Goal: Task Accomplishment & Management: Manage account settings

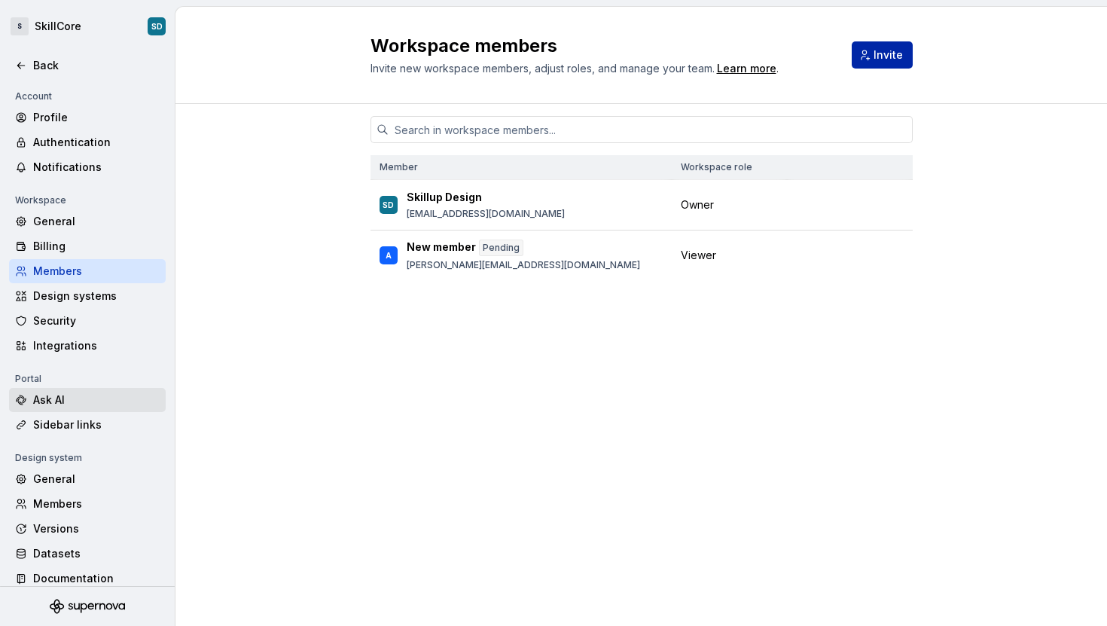
click at [52, 398] on div "Ask AI" at bounding box center [96, 399] width 126 height 15
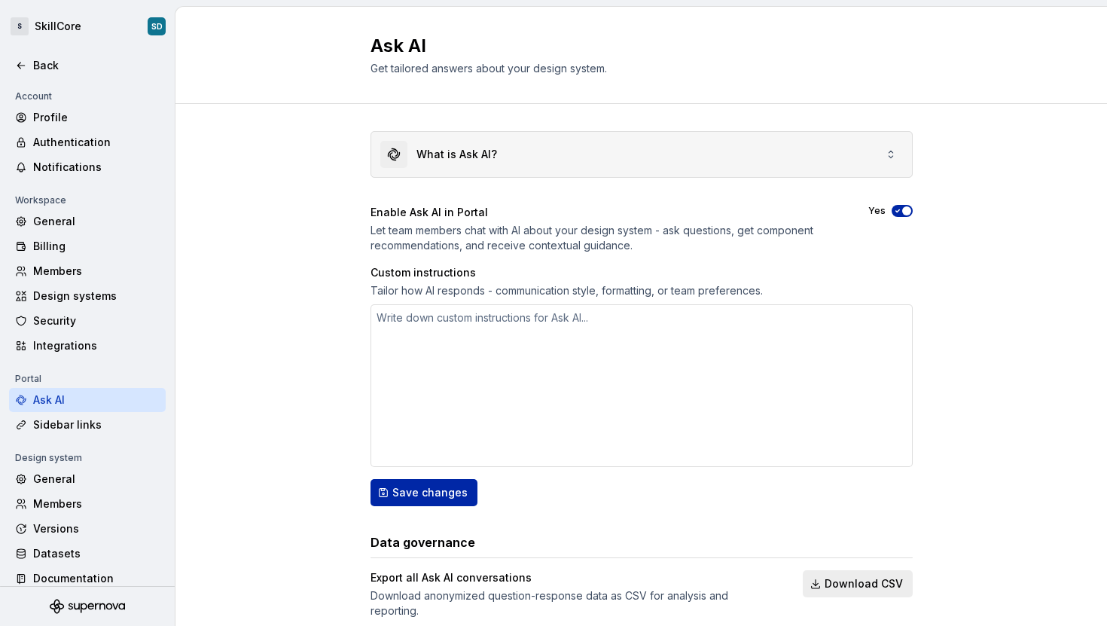
click at [885, 158] on icon at bounding box center [891, 154] width 12 height 12
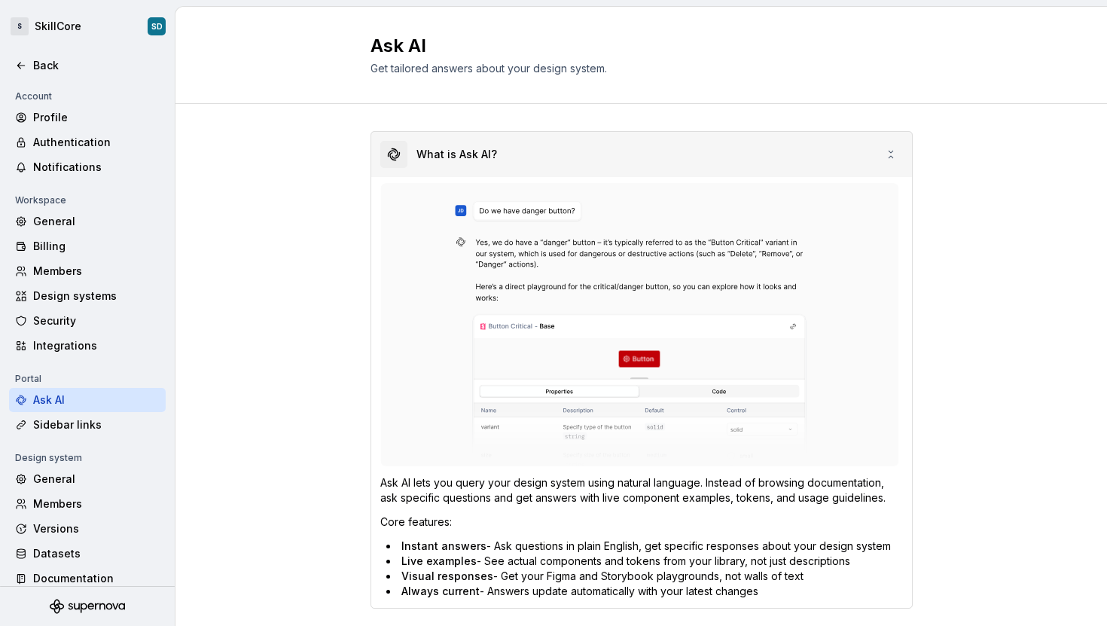
click at [885, 146] on div "What is Ask AI?" at bounding box center [641, 154] width 541 height 45
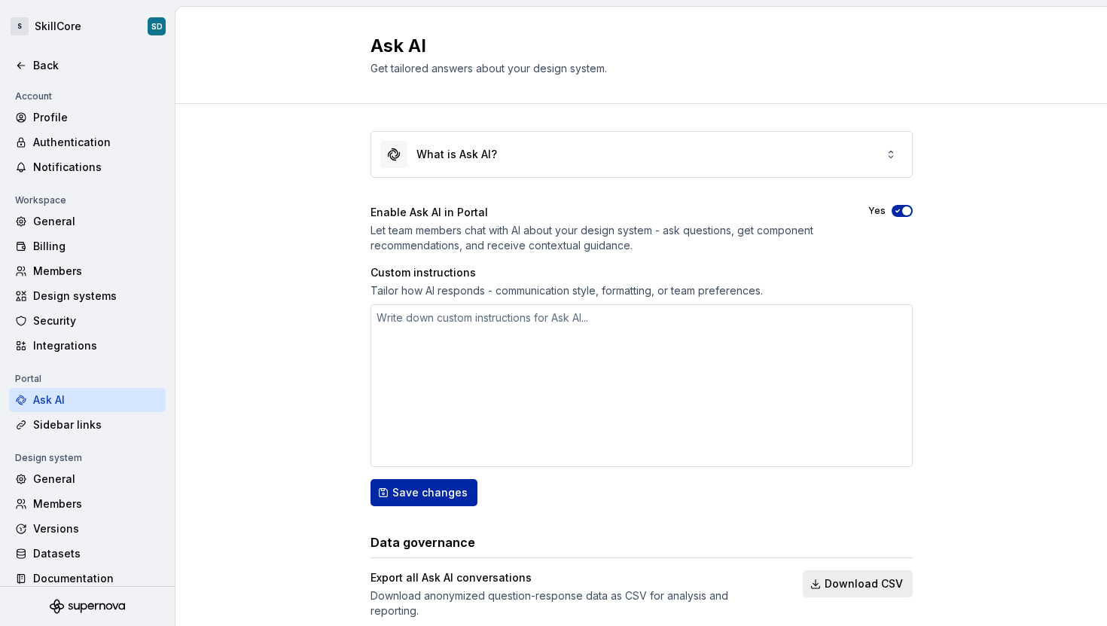
click at [891, 213] on icon "button" at bounding box center [897, 210] width 12 height 9
type textarea "*"
click at [41, 66] on div "Back" at bounding box center [96, 65] width 126 height 15
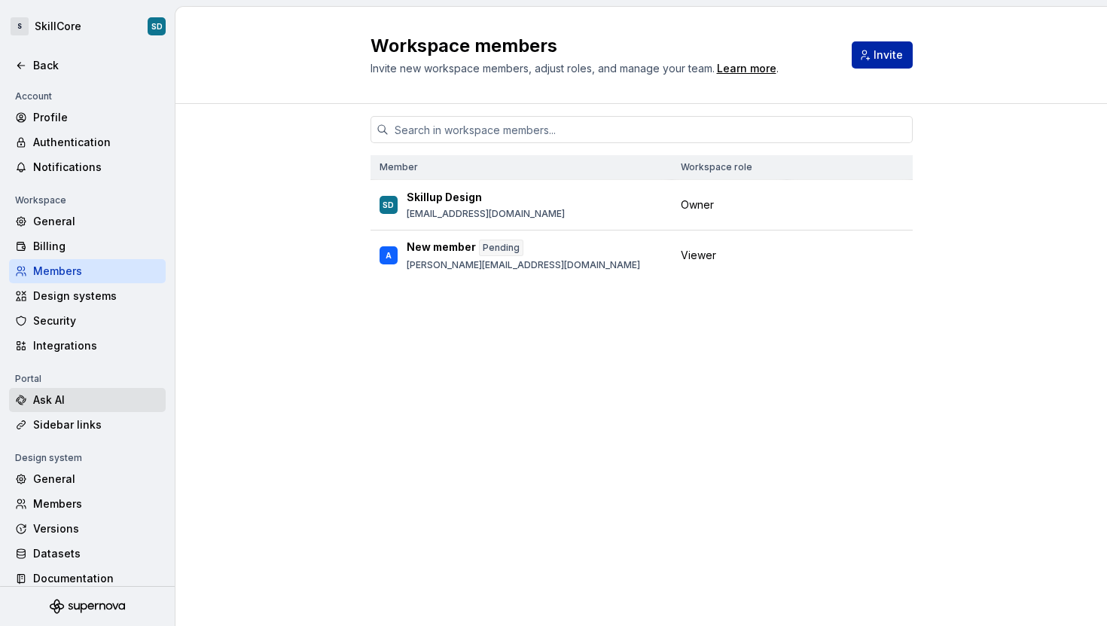
click at [47, 395] on div "Ask AI" at bounding box center [96, 399] width 126 height 15
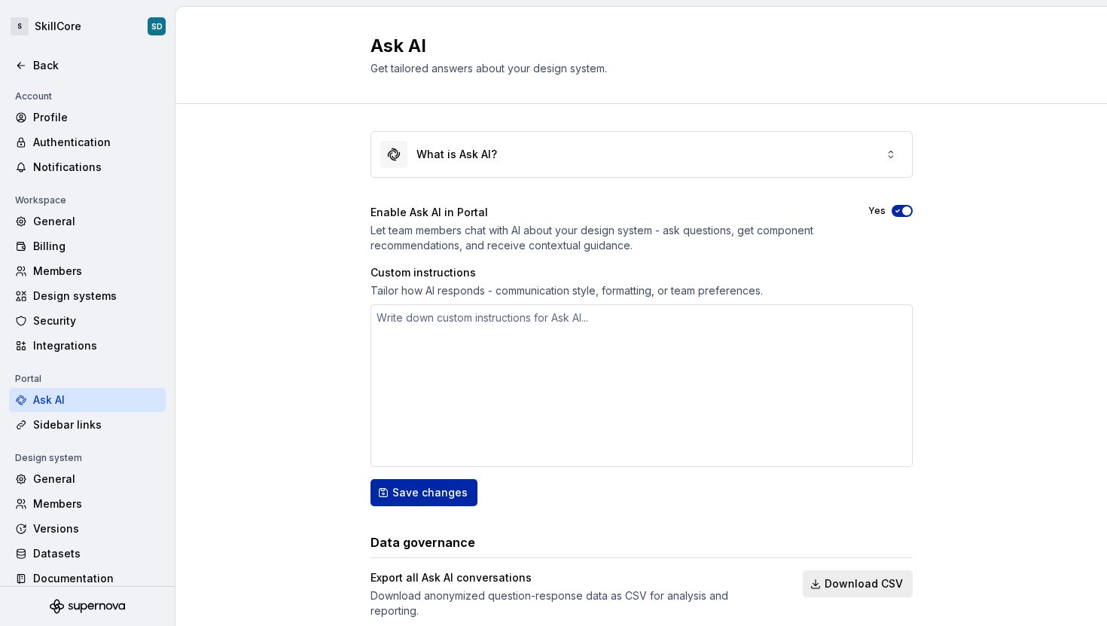
click at [891, 211] on icon "button" at bounding box center [897, 210] width 12 height 9
click at [900, 209] on button "No" at bounding box center [901, 211] width 21 height 12
type textarea "*"
click at [56, 288] on div "Design systems" at bounding box center [96, 295] width 126 height 15
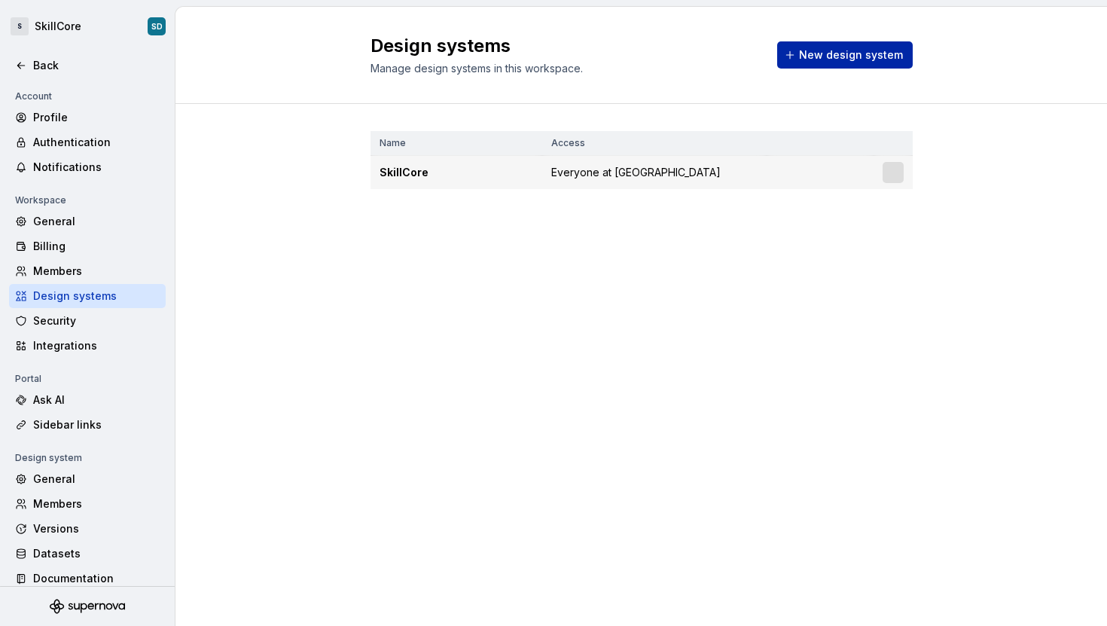
click at [724, 176] on td "Everyone at [GEOGRAPHIC_DATA]" at bounding box center [654, 173] width 224 height 34
click at [896, 172] on html "S SkillCore SD Back Account Profile Authentication Notifications Workspace Gene…" at bounding box center [553, 313] width 1107 height 626
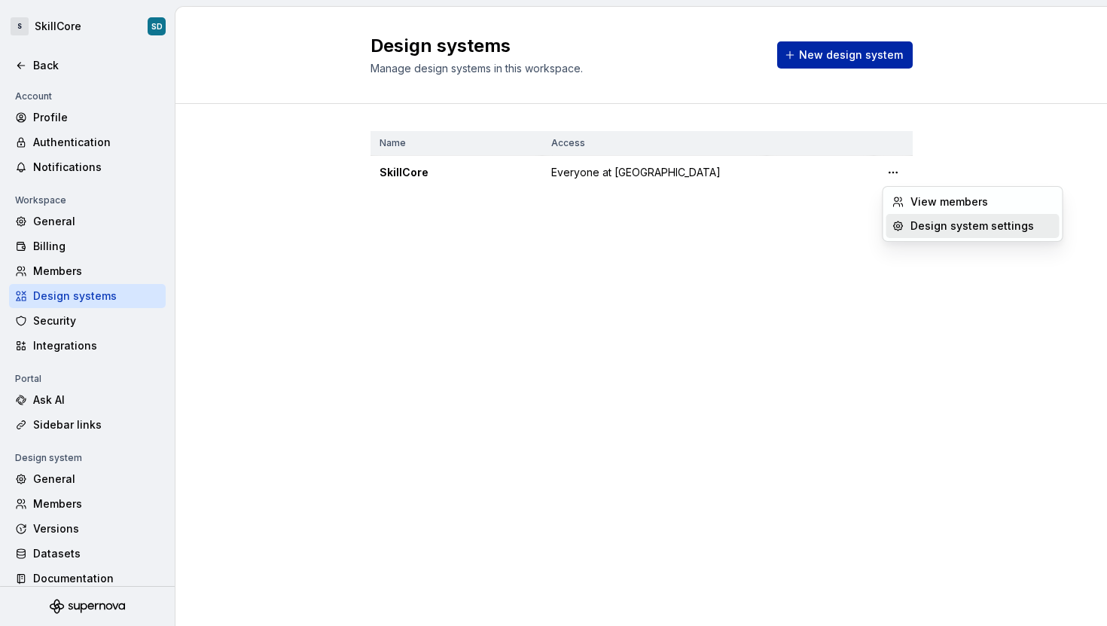
click at [926, 223] on div "Design system settings" at bounding box center [981, 225] width 143 height 15
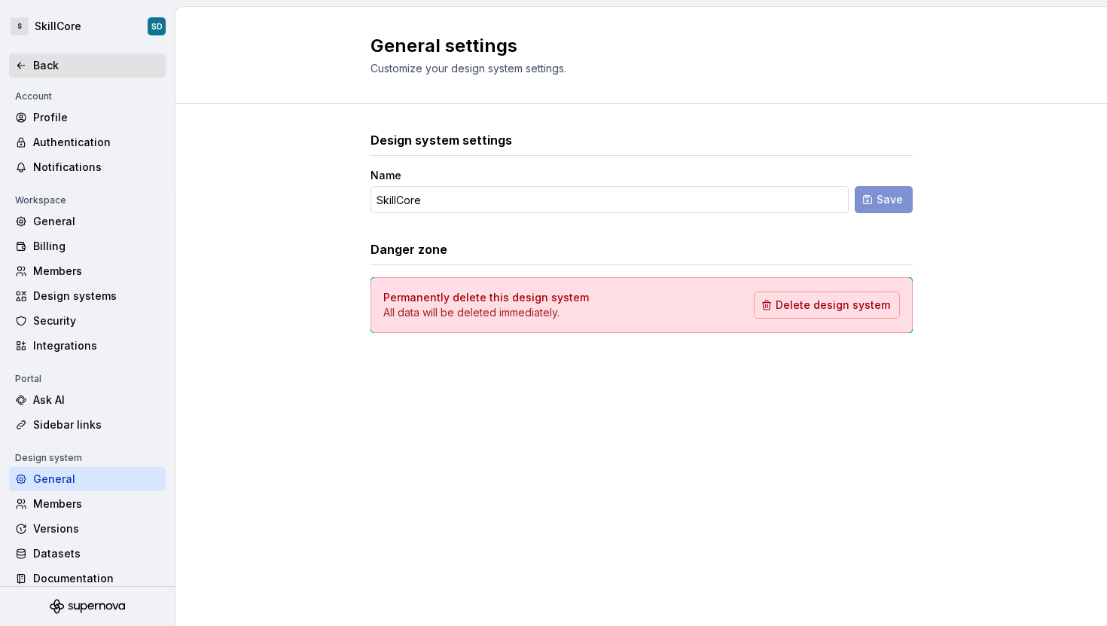
click at [29, 60] on div "Back" at bounding box center [87, 65] width 145 height 15
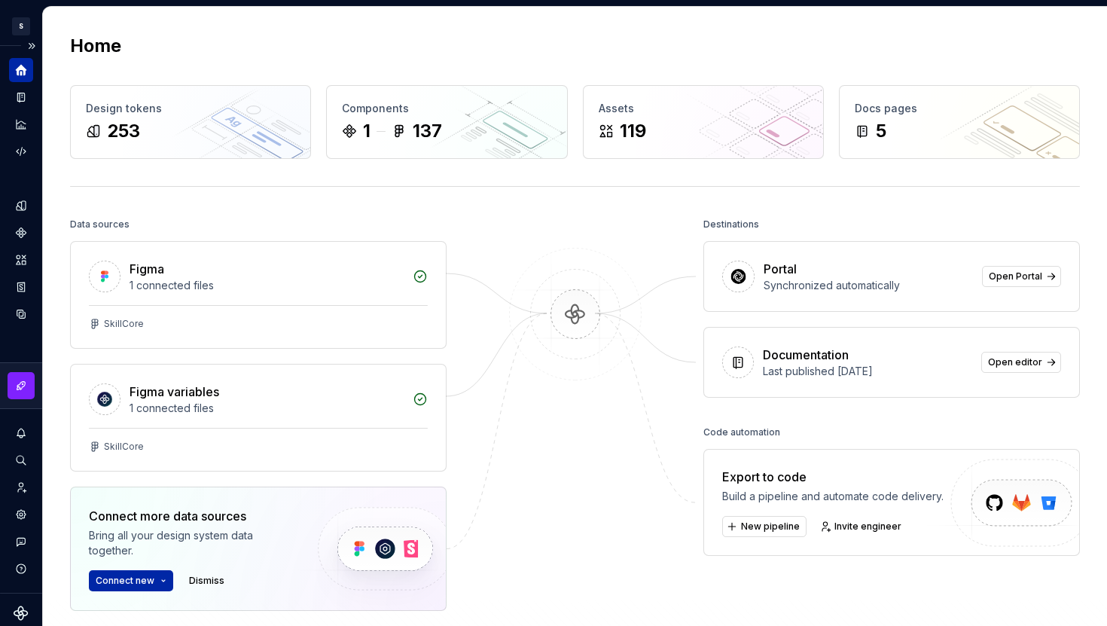
click at [26, 70] on icon "Home" at bounding box center [21, 70] width 11 height 11
click at [23, 45] on button "Expand sidebar" at bounding box center [31, 45] width 21 height 21
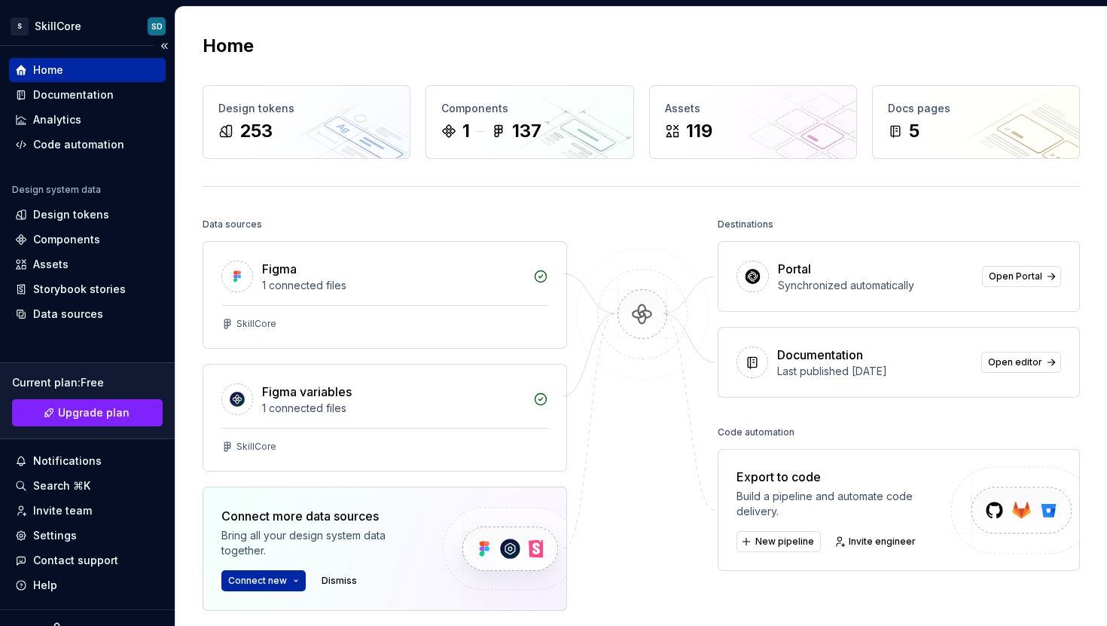
click at [53, 66] on div "Home" at bounding box center [48, 69] width 30 height 15
click at [63, 32] on html "S SkillCore SD Home Documentation Analytics Code automation Design system data …" at bounding box center [553, 313] width 1107 height 626
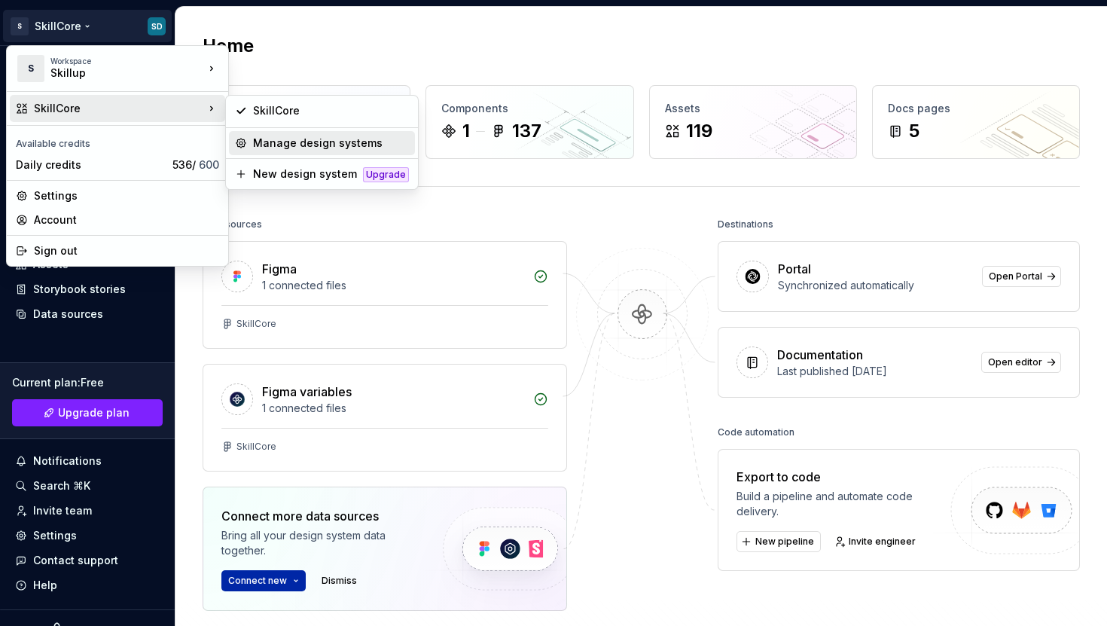
click at [267, 143] on div "Manage design systems" at bounding box center [331, 143] width 156 height 15
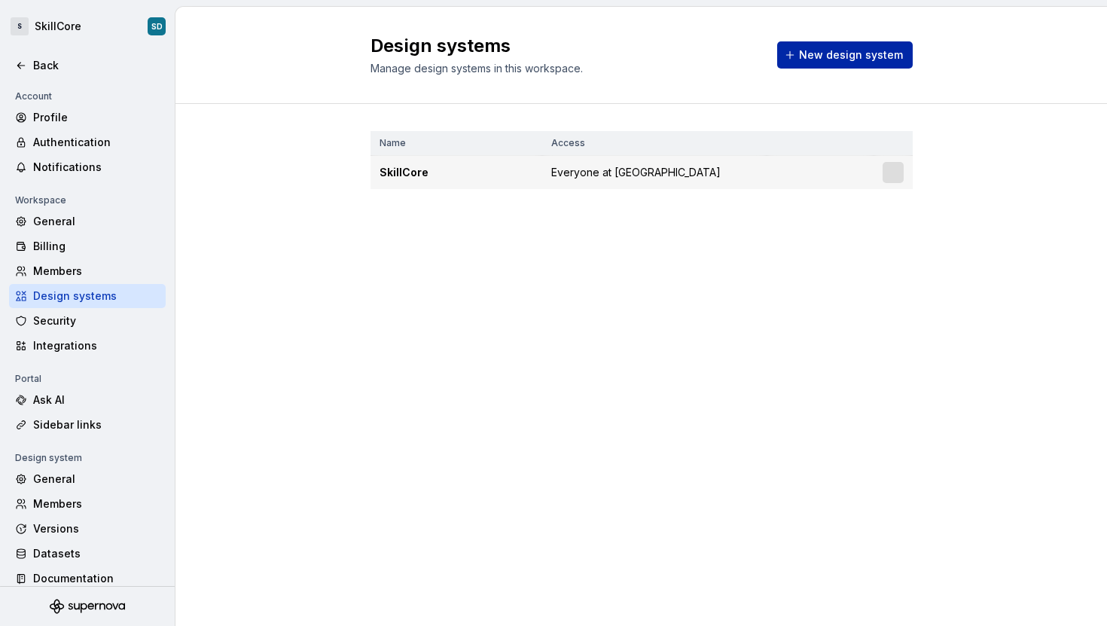
click at [417, 175] on div "SkillCore" at bounding box center [456, 172] width 154 height 15
click at [892, 176] on html "S SkillCore SD Back Account Profile Authentication Notifications Workspace Gene…" at bounding box center [553, 313] width 1107 height 626
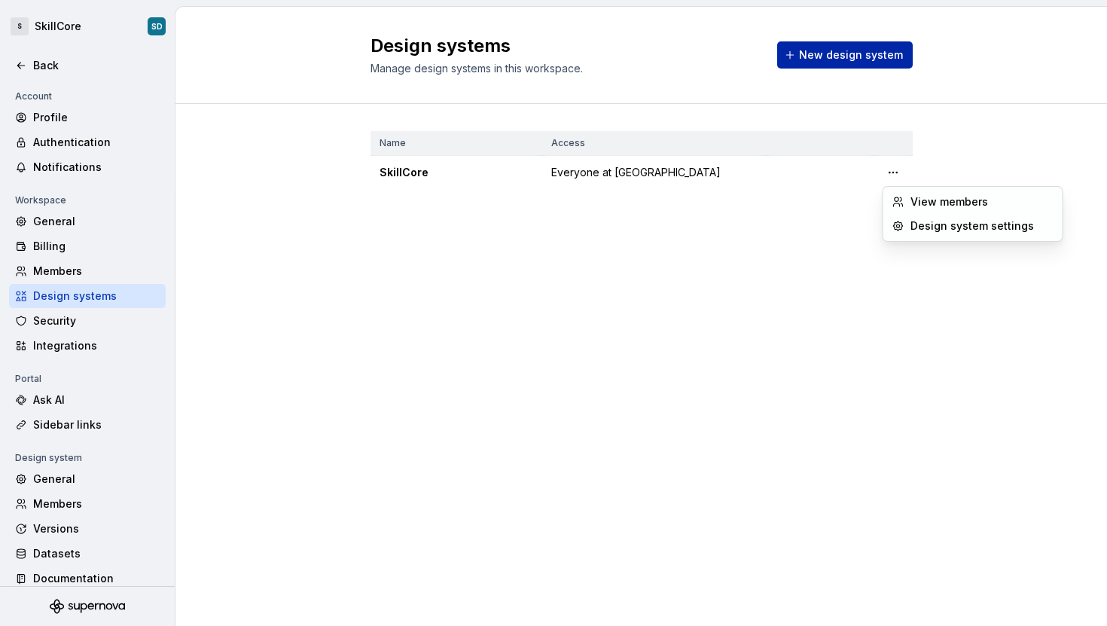
click at [777, 172] on html "S SkillCore SD Back Account Profile Authentication Notifications Workspace Gene…" at bounding box center [553, 313] width 1107 height 626
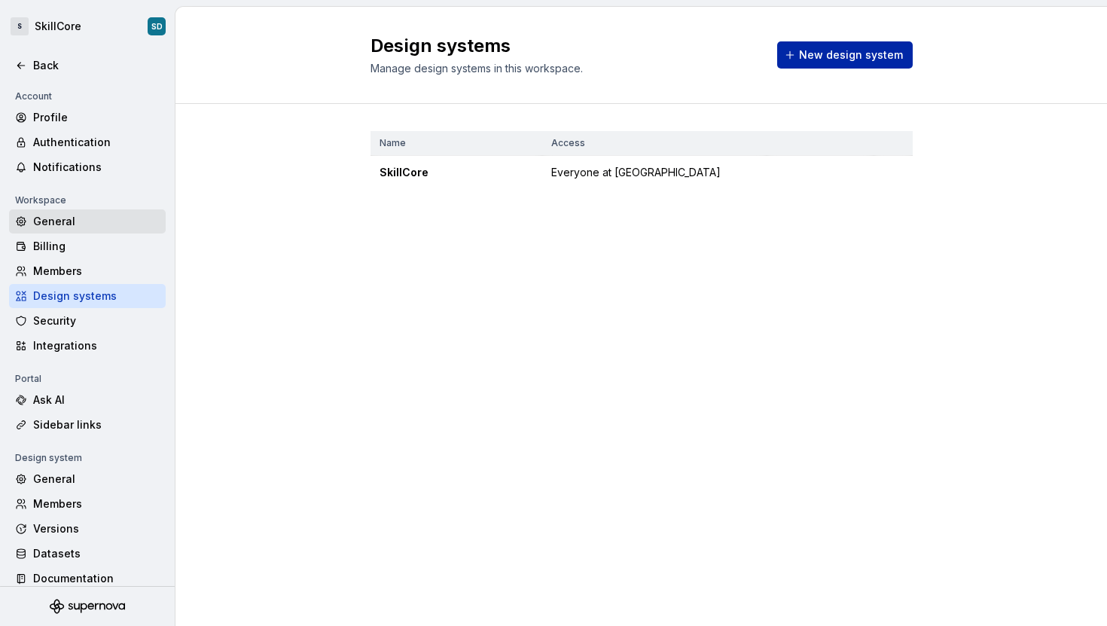
click at [80, 218] on div "General" at bounding box center [96, 221] width 126 height 15
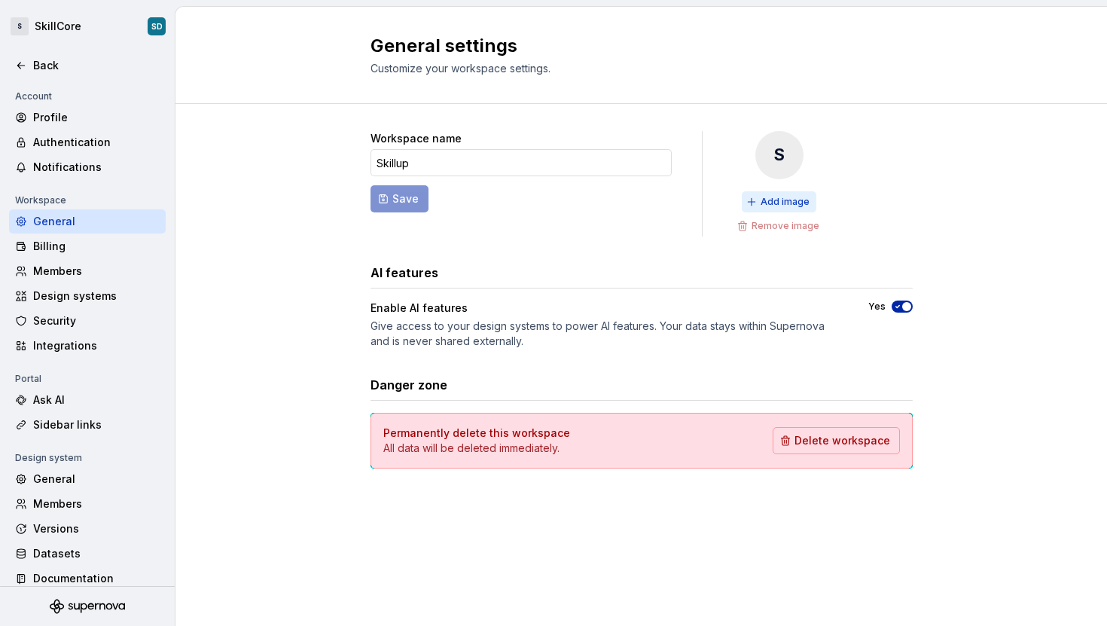
click at [756, 198] on button "Add image" at bounding box center [779, 201] width 75 height 21
click at [800, 221] on span "Remove image" at bounding box center [785, 226] width 68 height 12
click at [69, 288] on div "Design systems" at bounding box center [96, 295] width 126 height 15
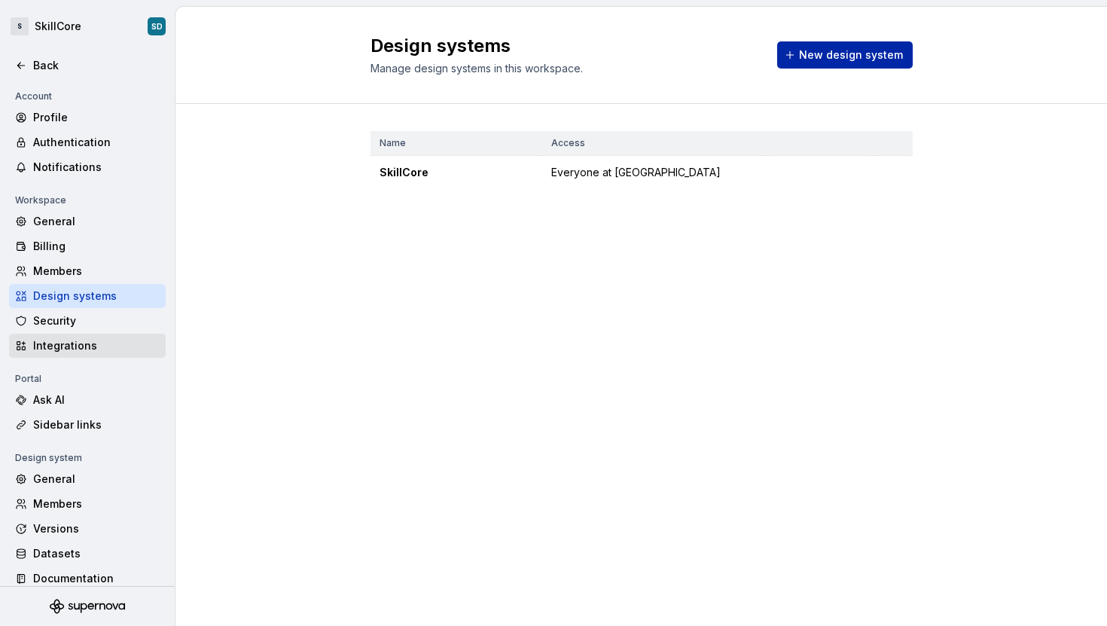
click at [64, 343] on div "Integrations" at bounding box center [96, 345] width 126 height 15
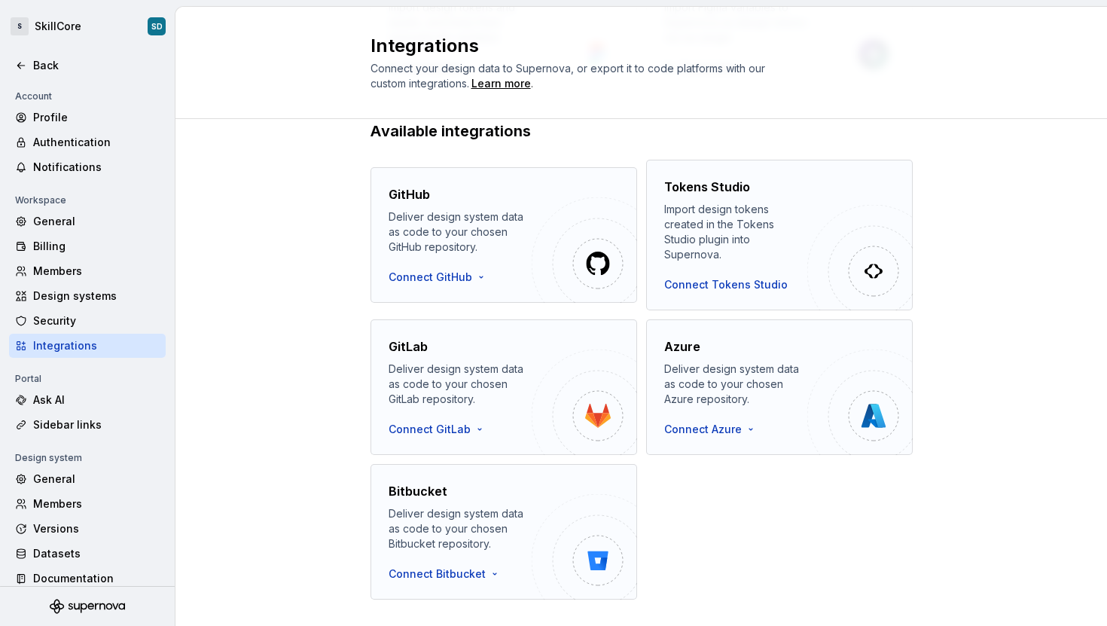
scroll to position [227, 0]
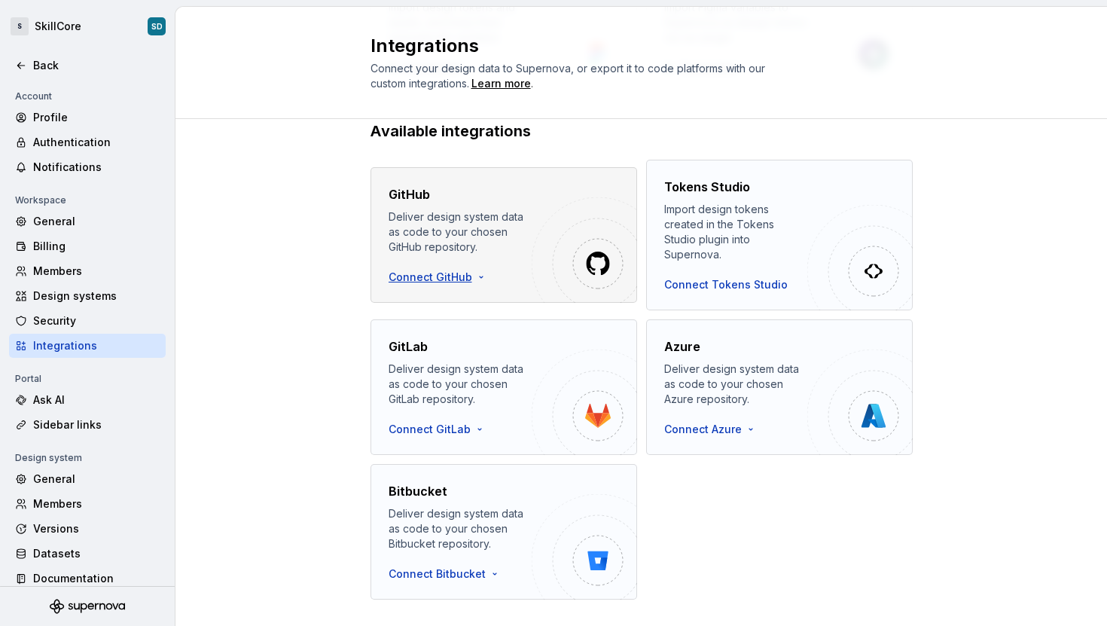
click at [461, 268] on html "S SkillCore SD Back Account Profile Authentication Notifications Workspace Gene…" at bounding box center [553, 313] width 1107 height 626
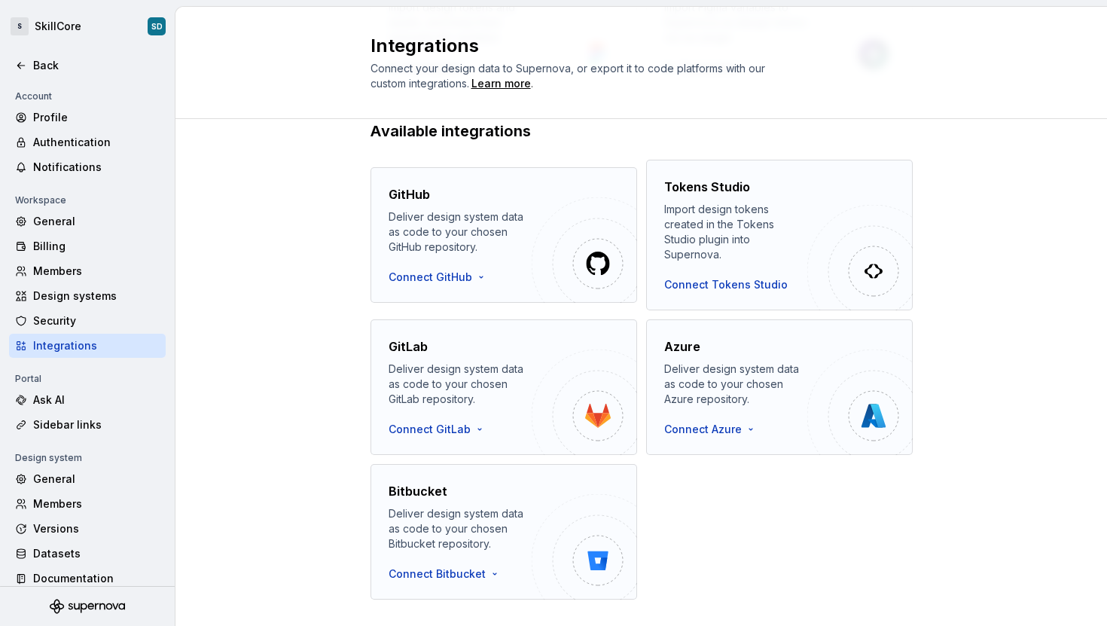
click at [314, 261] on html "S SkillCore SD Back Account Profile Authentication Notifications Workspace Gene…" at bounding box center [553, 313] width 1107 height 626
click at [50, 315] on div "Security" at bounding box center [96, 320] width 126 height 15
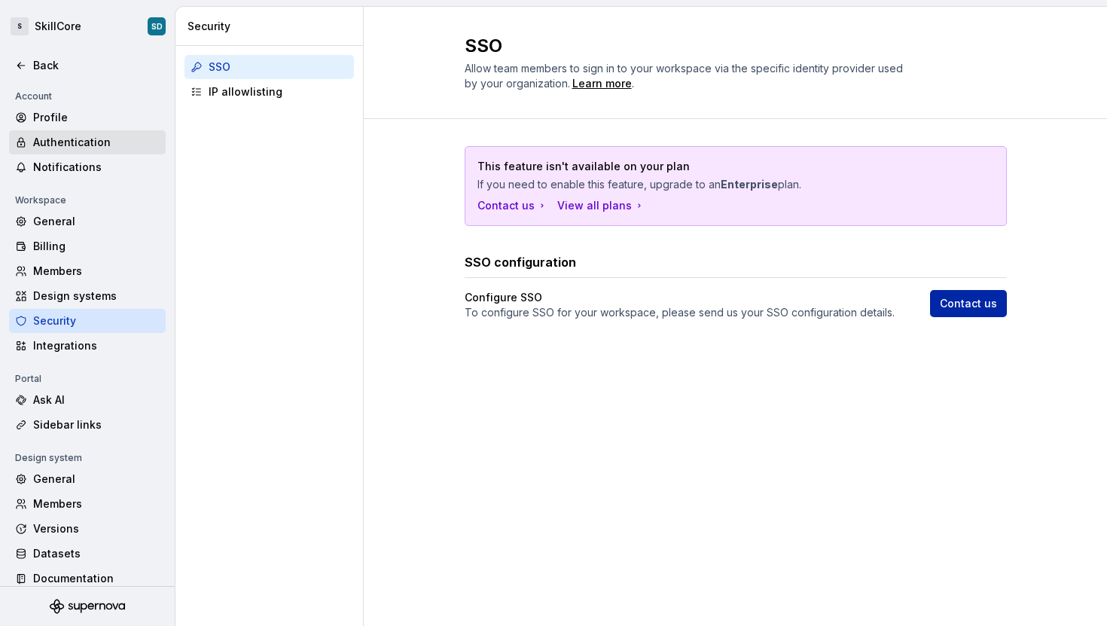
click at [62, 143] on div "Authentication" at bounding box center [96, 142] width 126 height 15
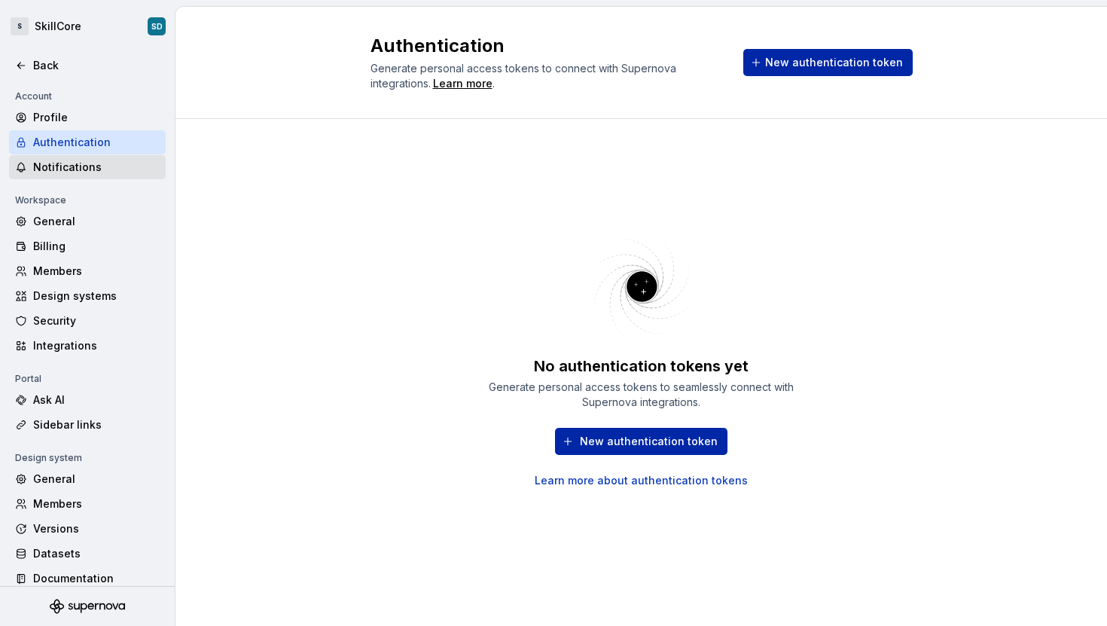
click at [67, 166] on div "Notifications" at bounding box center [96, 167] width 126 height 15
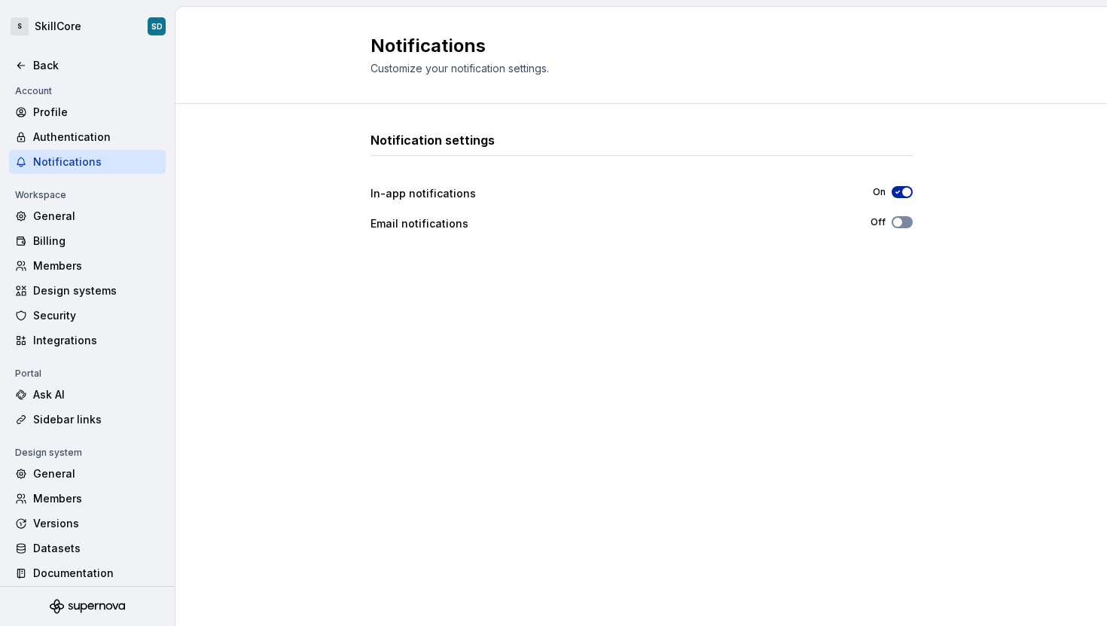
scroll to position [13, 0]
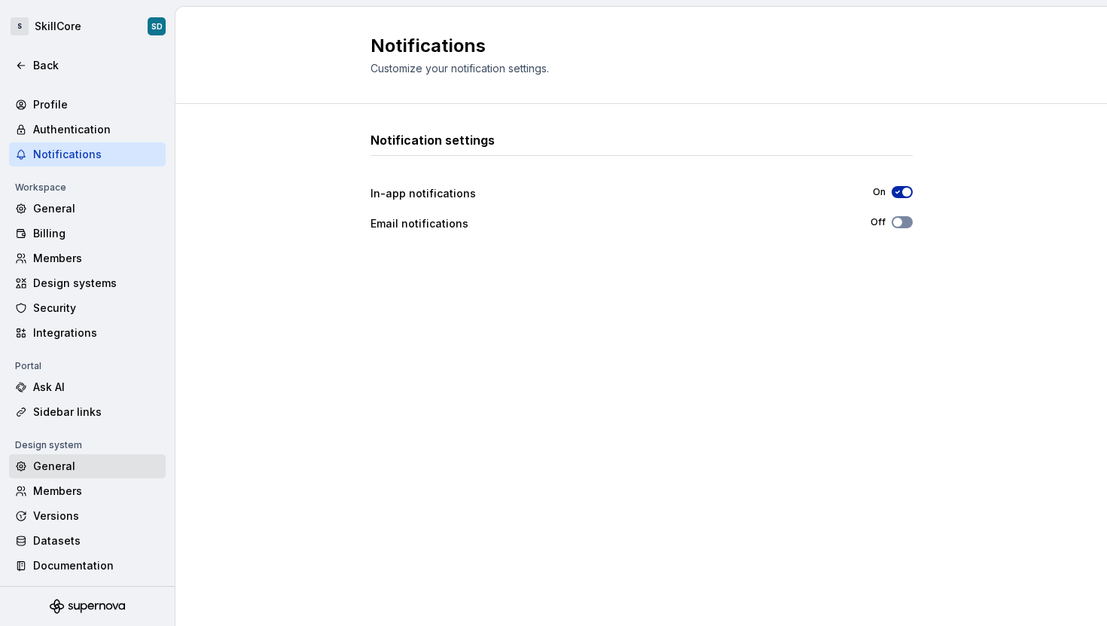
click at [47, 461] on div "General" at bounding box center [96, 465] width 126 height 15
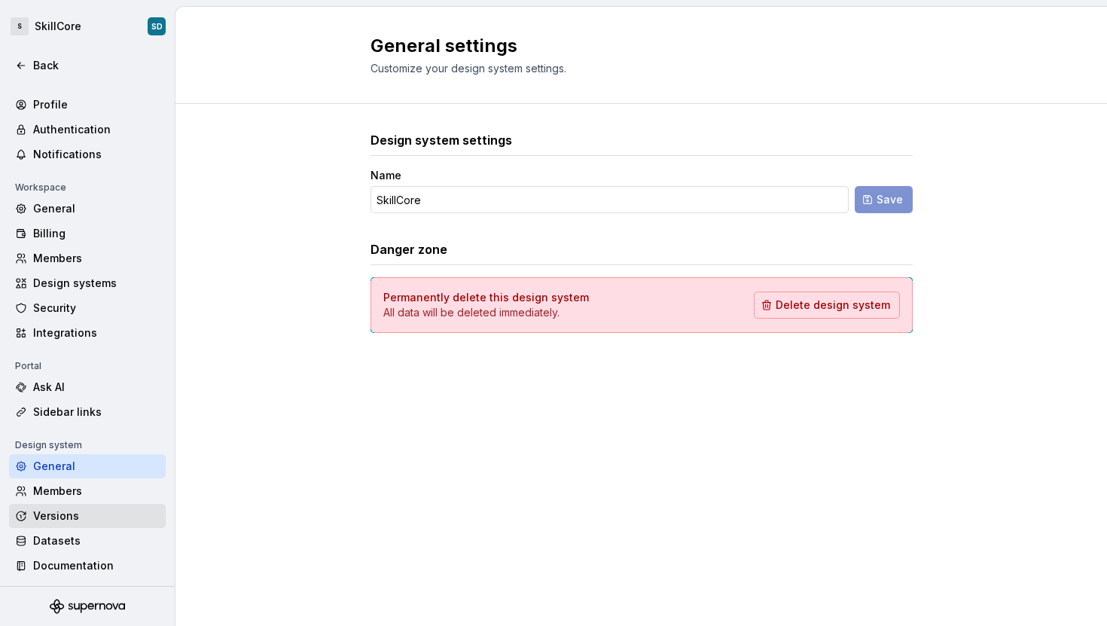
click at [52, 517] on div "Versions" at bounding box center [96, 515] width 126 height 15
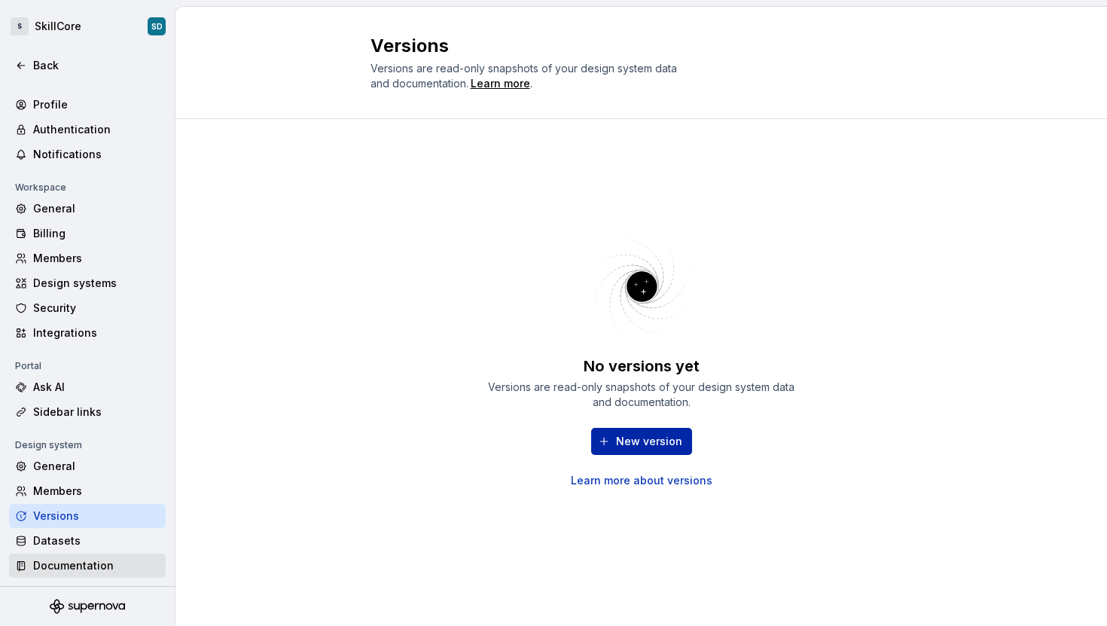
click at [51, 558] on div "Documentation" at bounding box center [96, 565] width 126 height 15
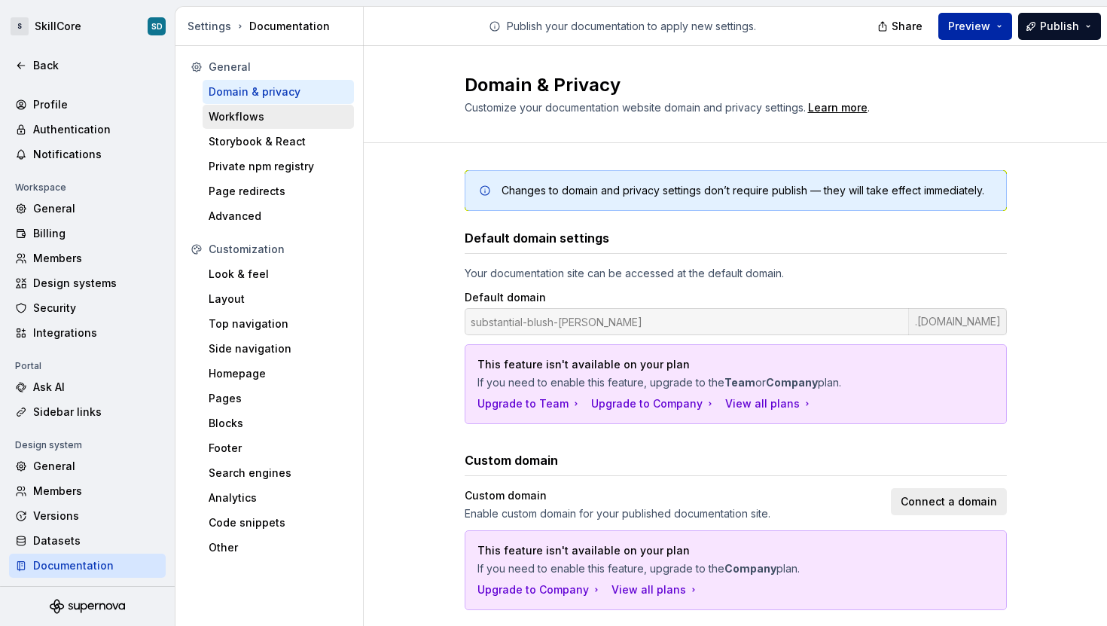
click at [264, 119] on div "Workflows" at bounding box center [278, 116] width 139 height 15
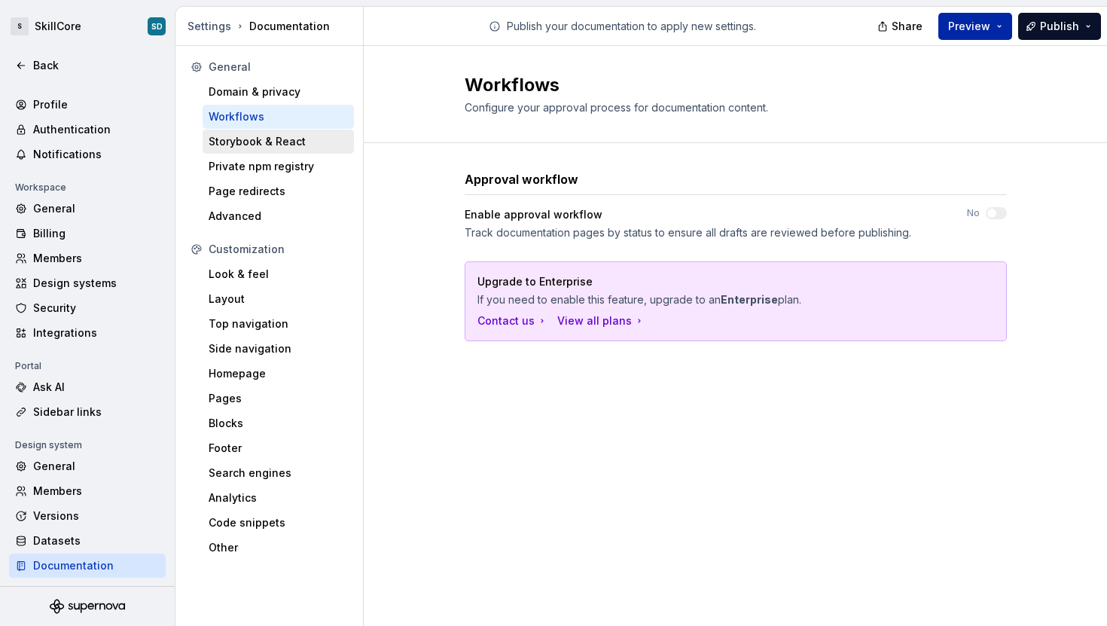
click at [260, 139] on div "Storybook & React" at bounding box center [278, 141] width 139 height 15
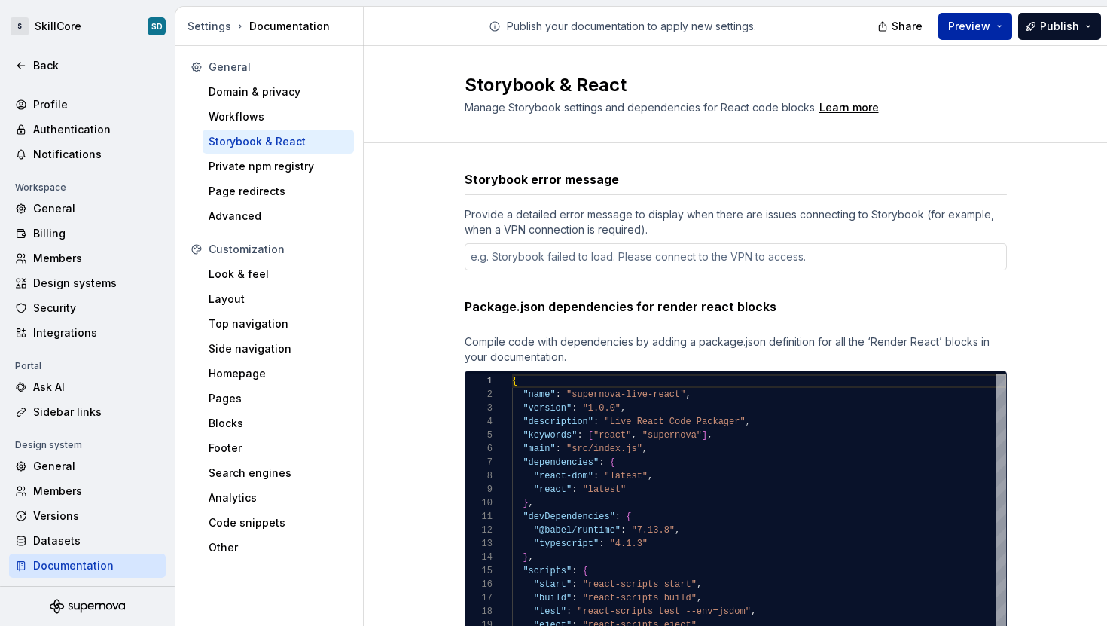
type textarea "*"
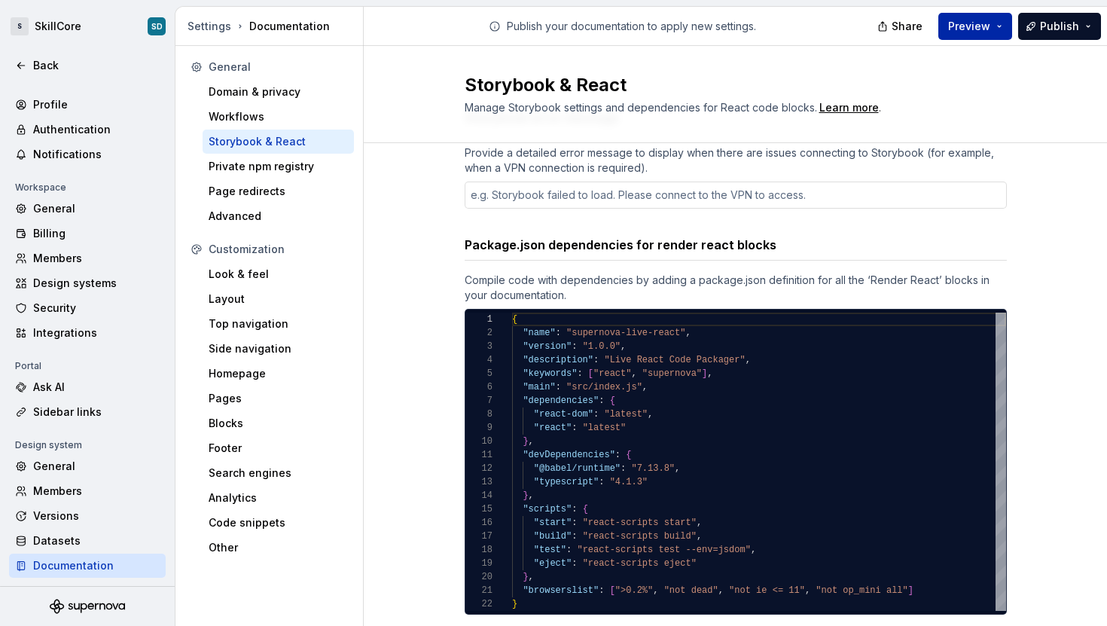
scroll to position [101, 0]
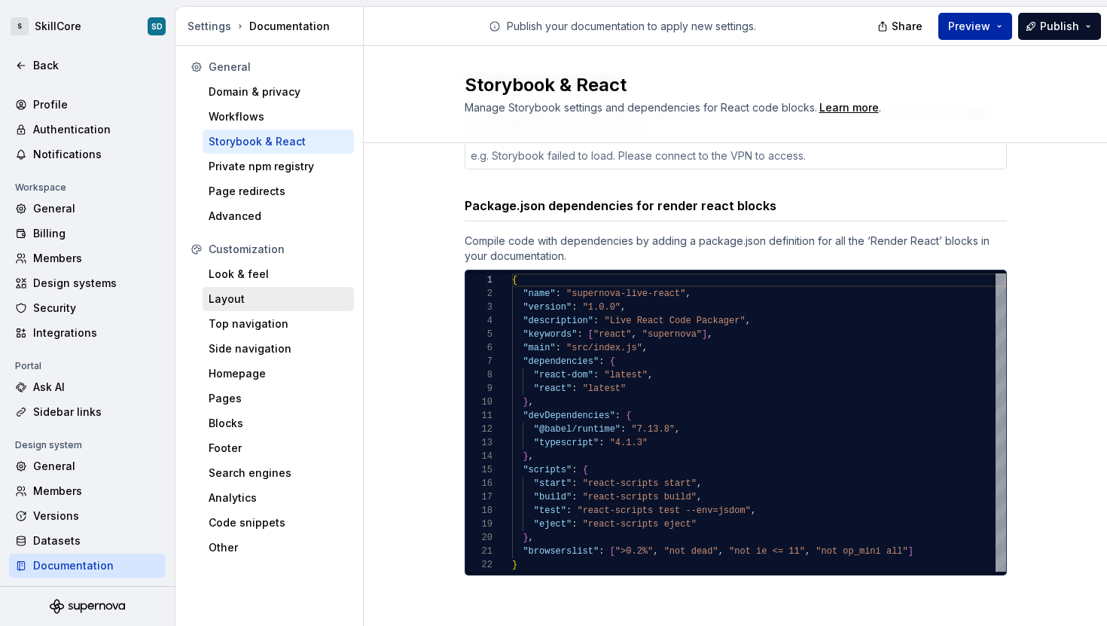
click at [276, 294] on div "Layout" at bounding box center [278, 298] width 139 height 15
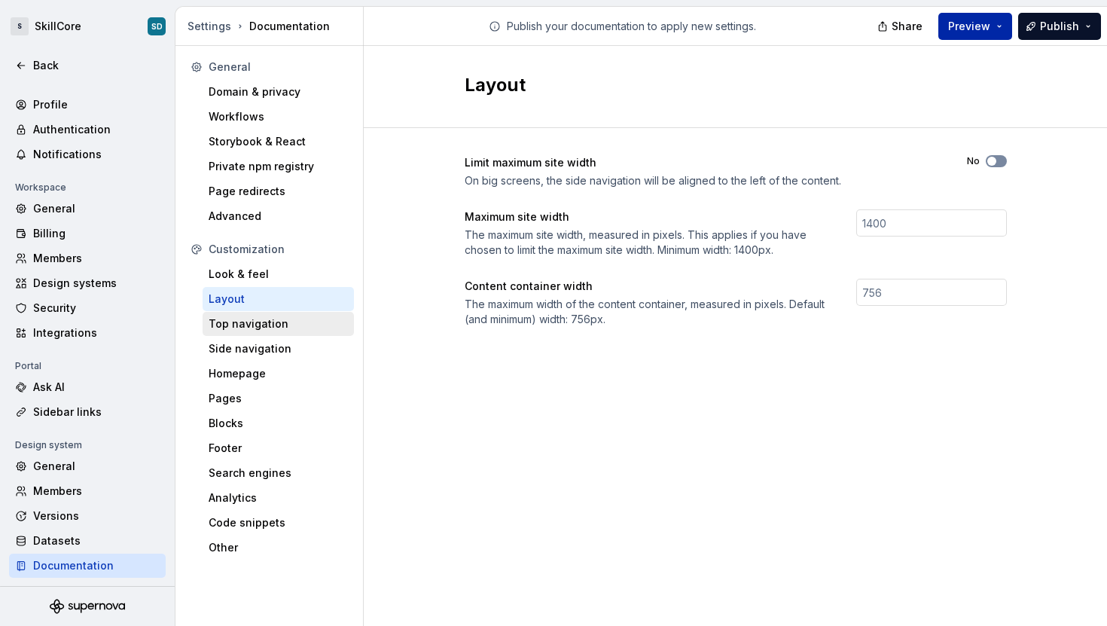
click at [257, 316] on div "Top navigation" at bounding box center [278, 323] width 139 height 15
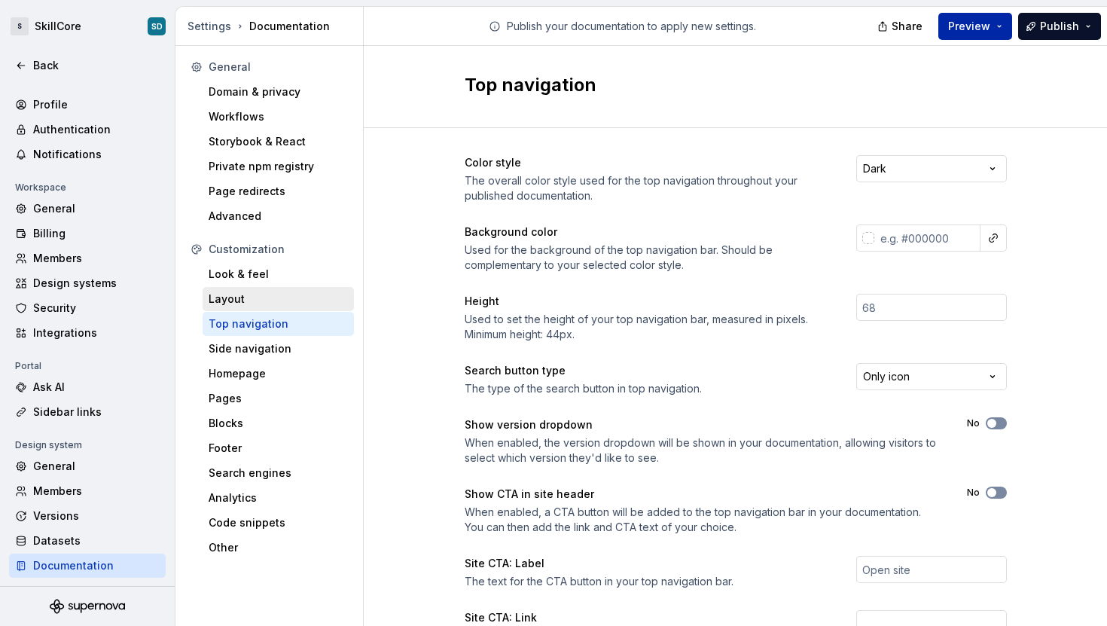
click at [255, 301] on div "Layout" at bounding box center [278, 298] width 139 height 15
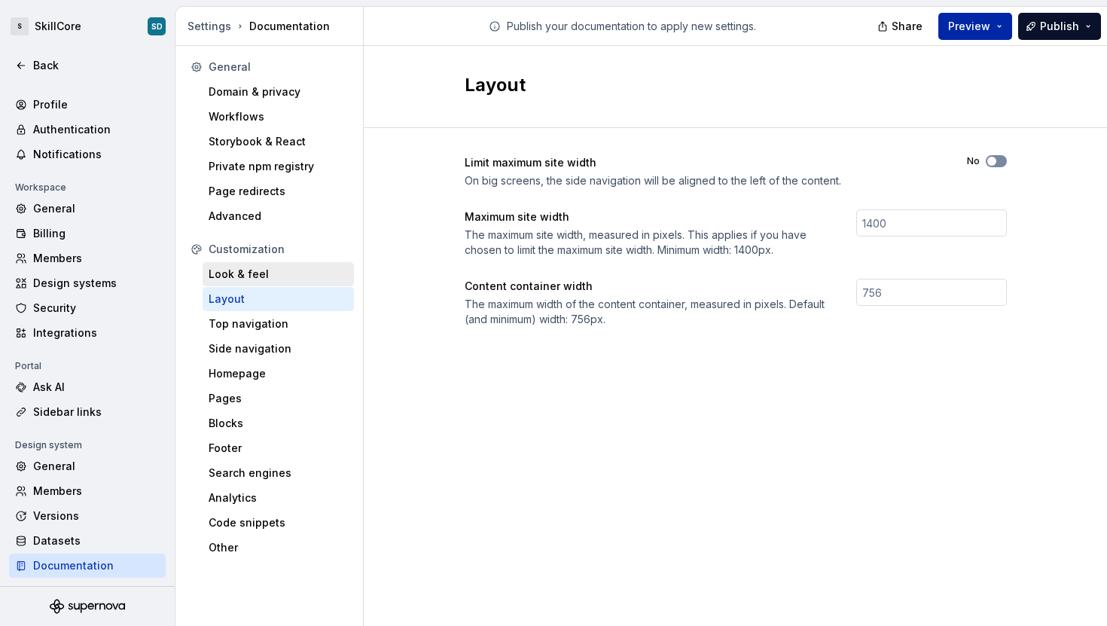
click at [252, 276] on div "Look & feel" at bounding box center [278, 274] width 139 height 15
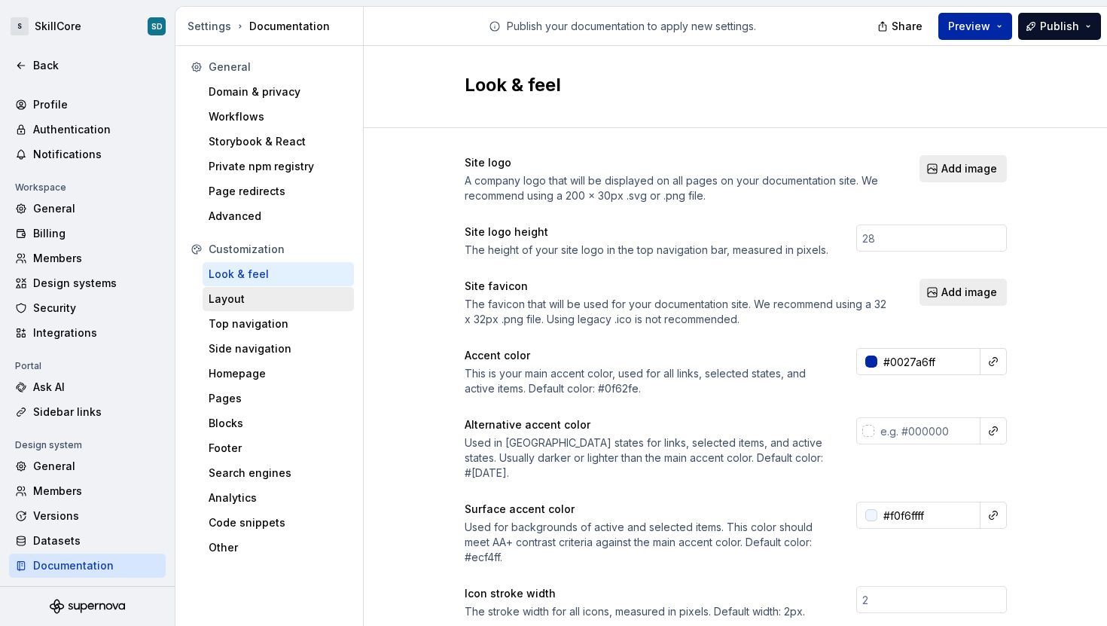
click at [252, 297] on div "Layout" at bounding box center [278, 298] width 139 height 15
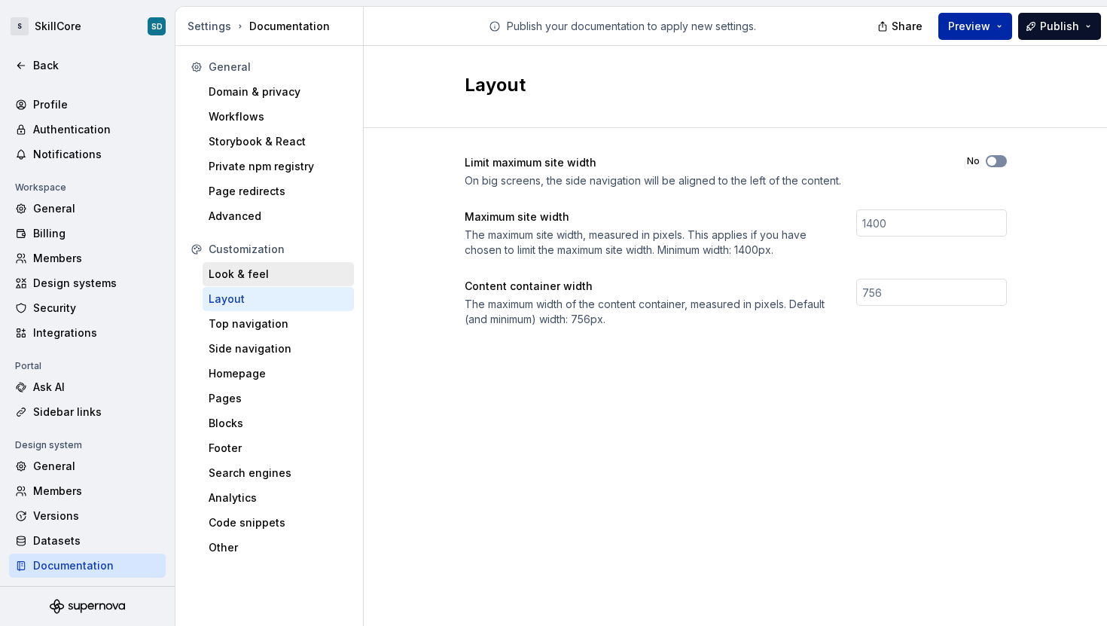
click at [249, 276] on div "Look & feel" at bounding box center [278, 274] width 139 height 15
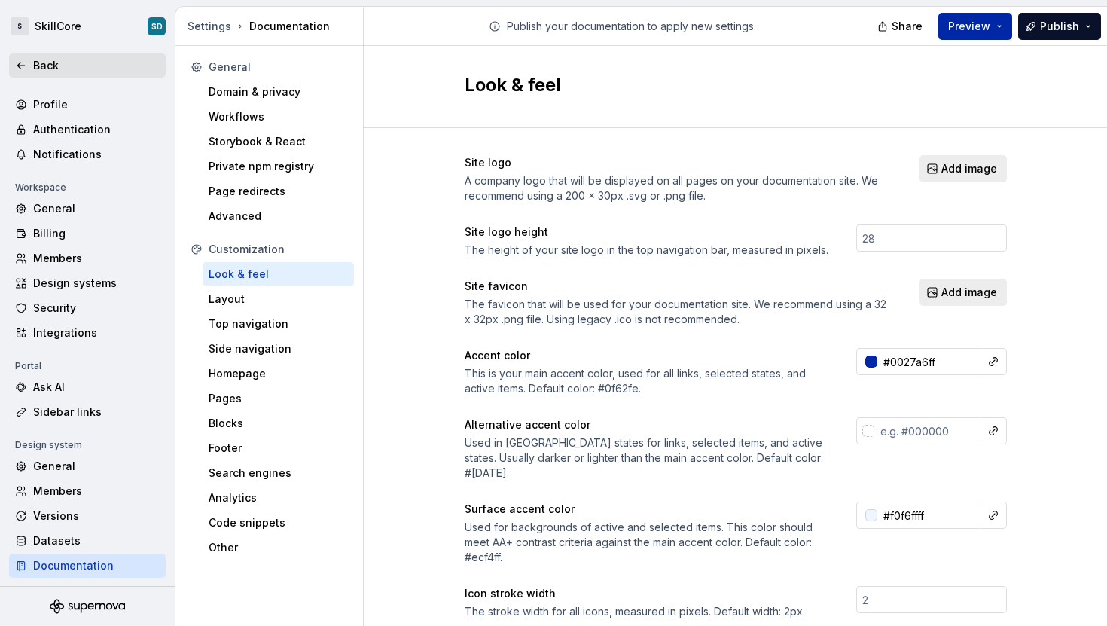
click at [25, 62] on icon at bounding box center [21, 65] width 12 height 12
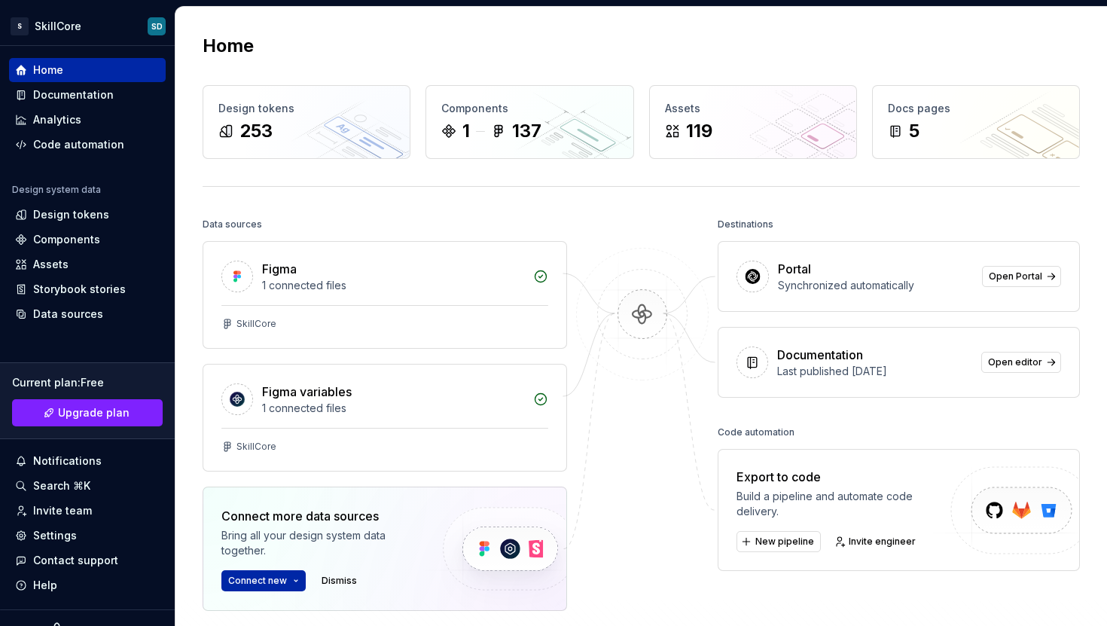
click at [596, 218] on div at bounding box center [642, 450] width 151 height 472
